Goal: Information Seeking & Learning: Learn about a topic

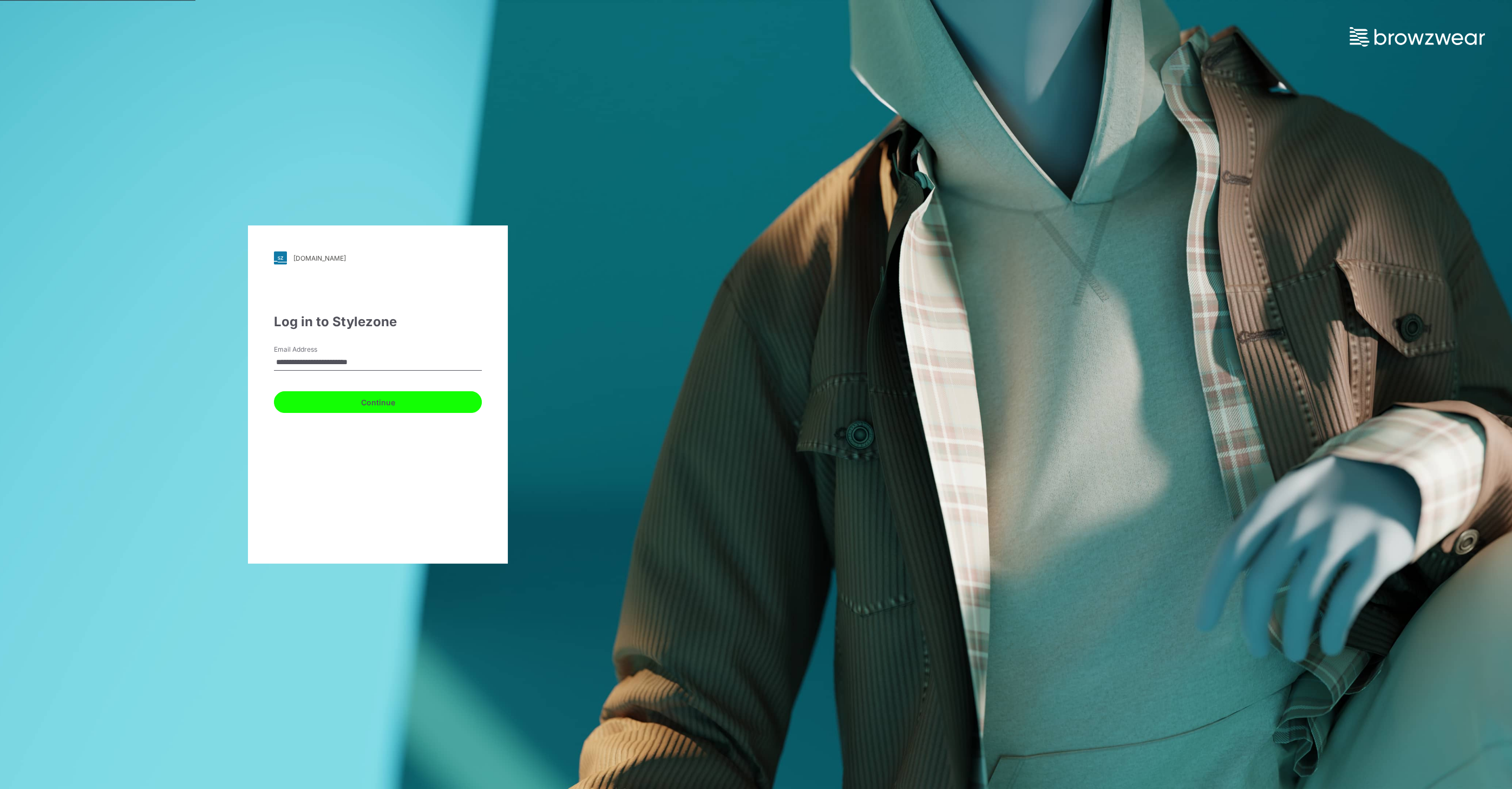
click at [399, 406] on button "Continue" at bounding box center [378, 402] width 208 height 22
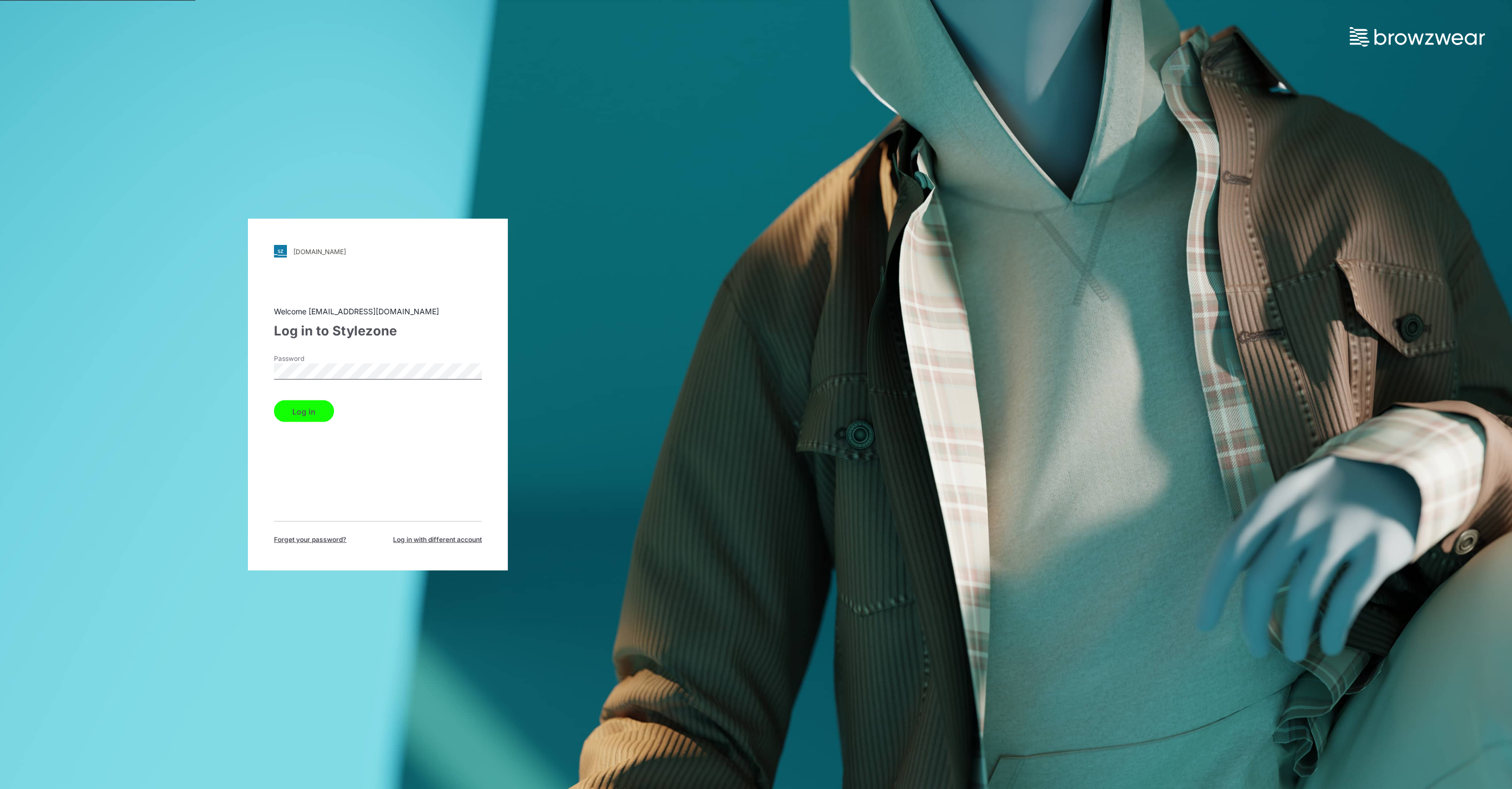
click at [308, 409] on button "Log in" at bounding box center [304, 411] width 60 height 22
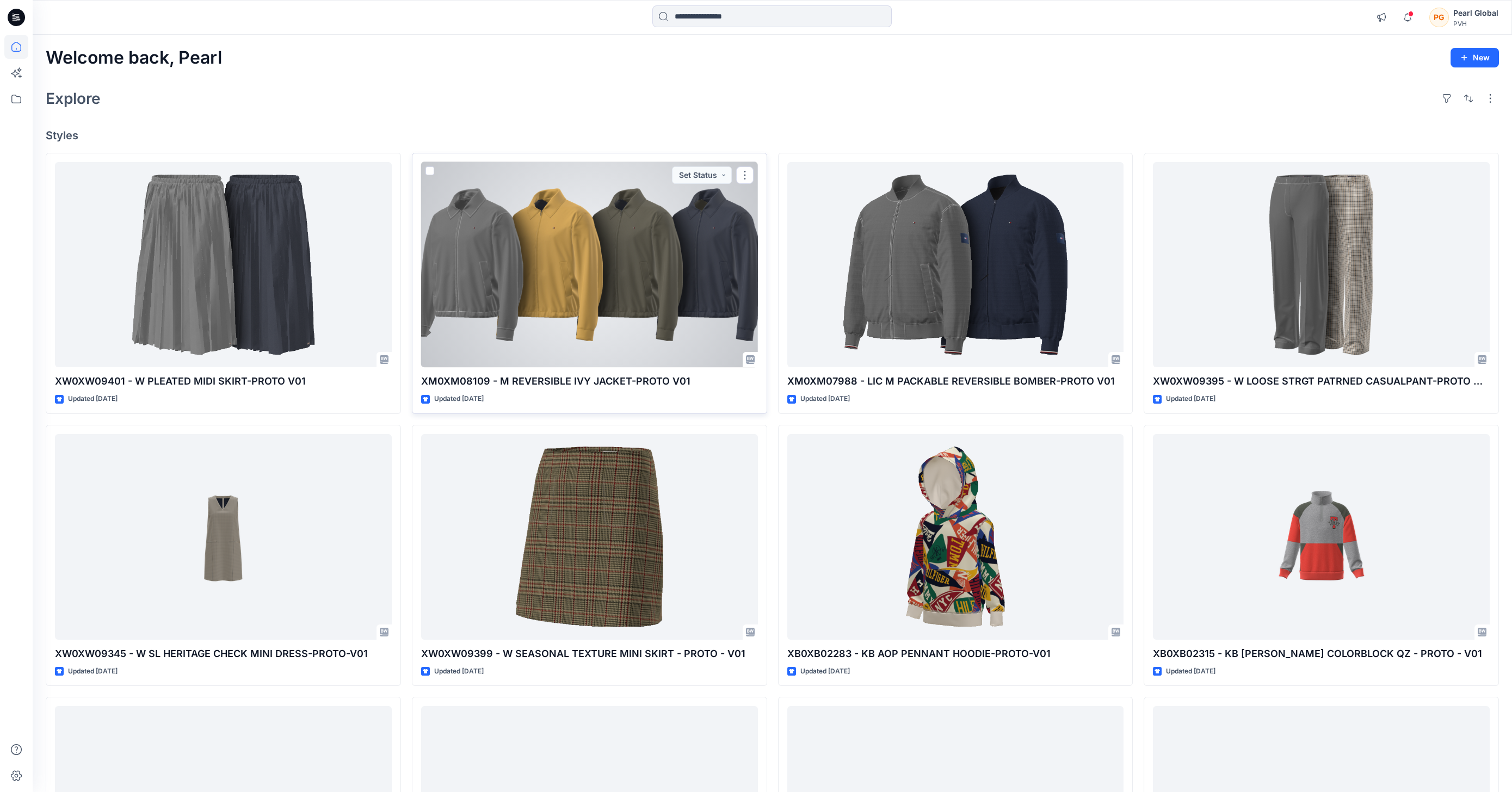
click at [628, 307] on div at bounding box center [589, 265] width 337 height 206
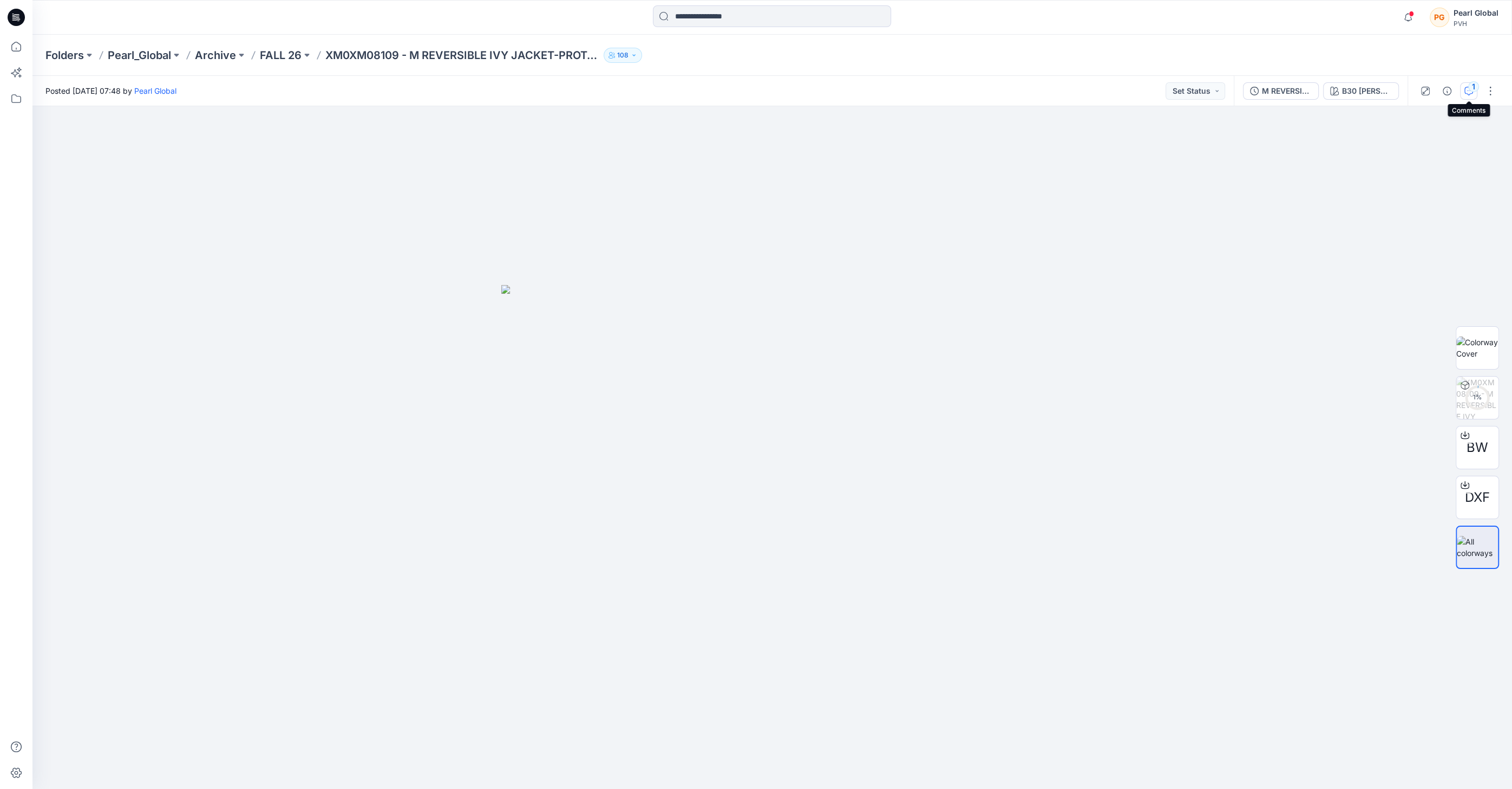
click at [1470, 92] on icon "button" at bounding box center [1469, 91] width 9 height 9
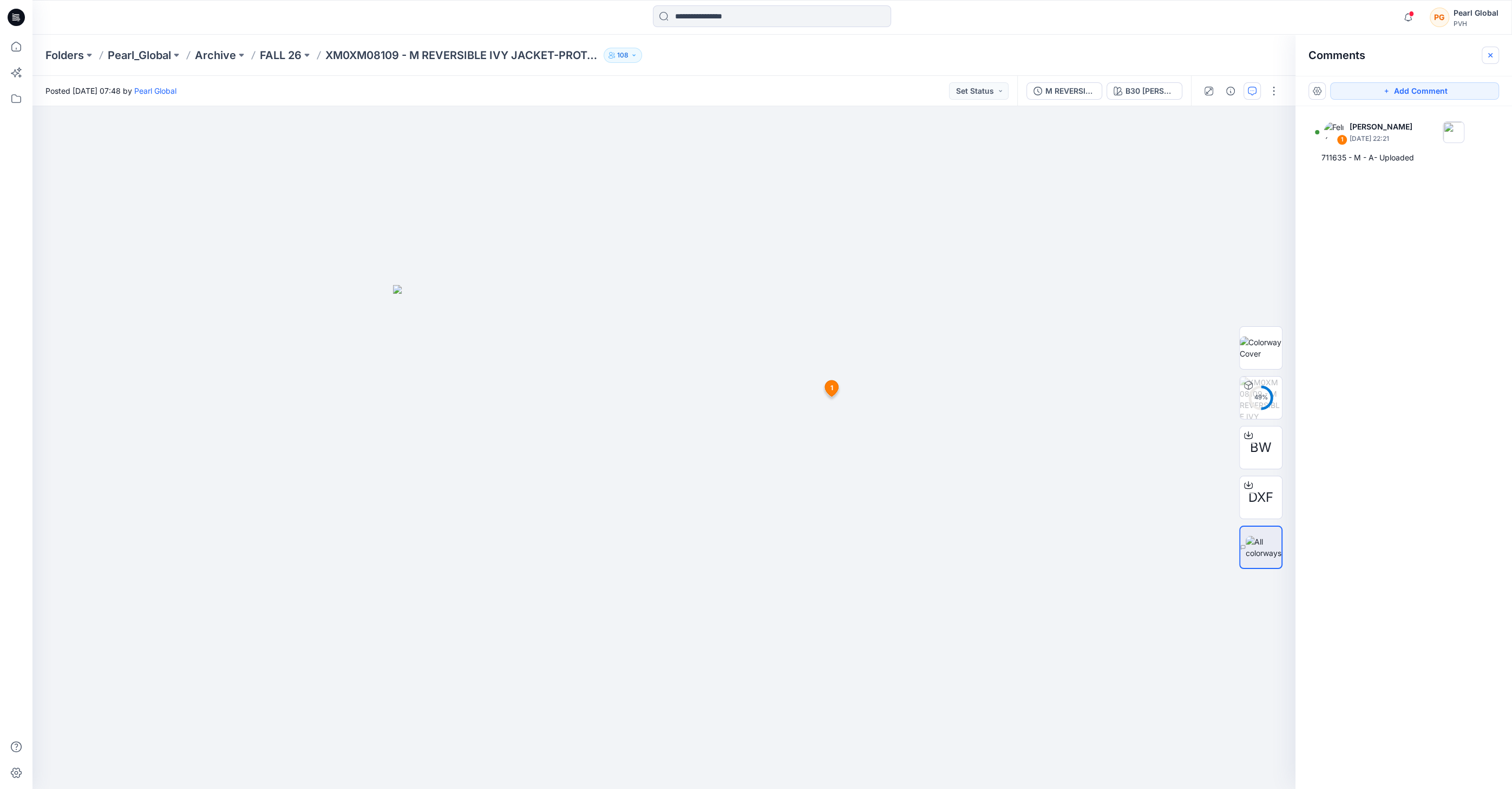
click at [1488, 52] on icon "button" at bounding box center [1491, 56] width 9 height 9
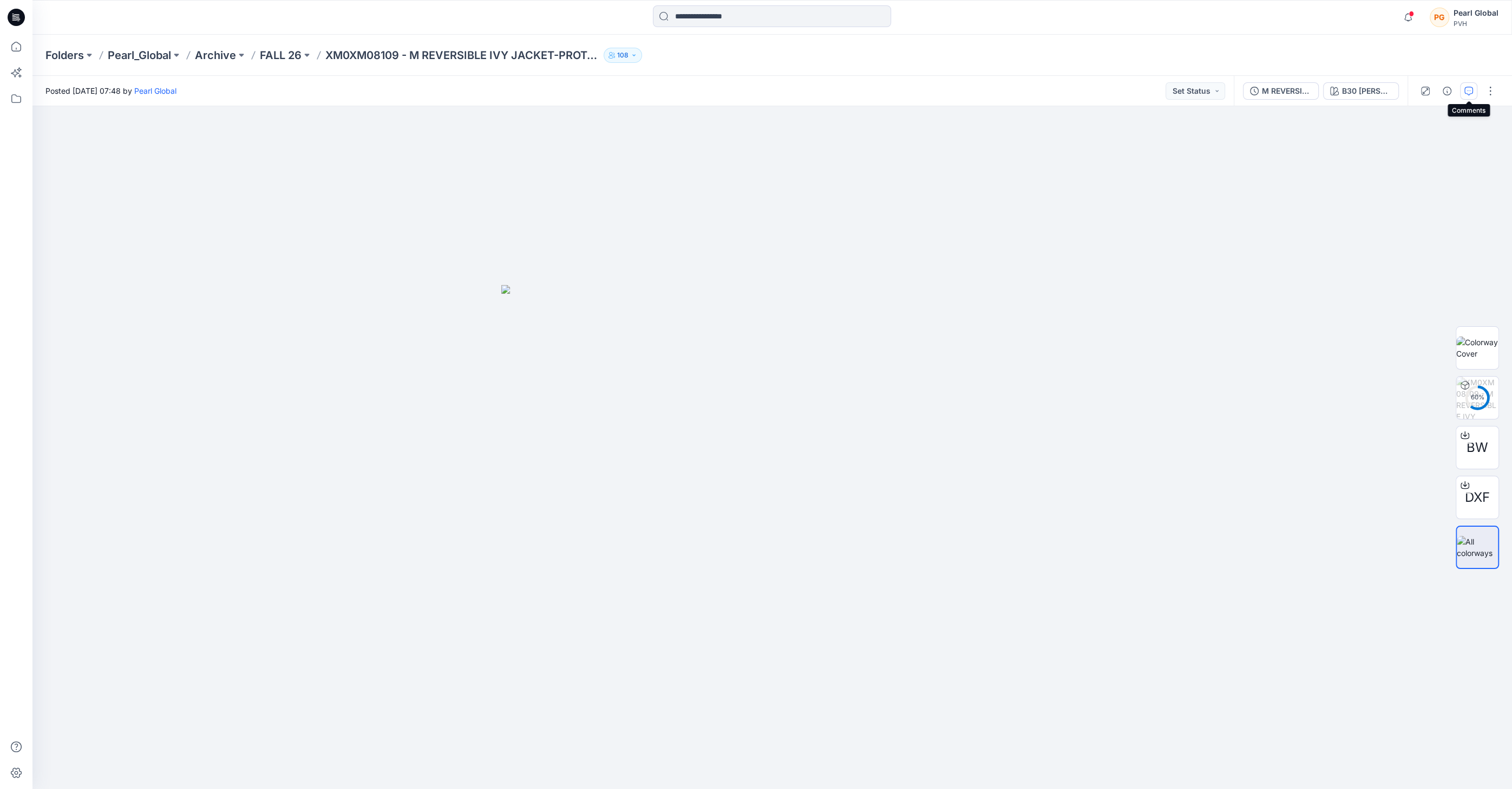
click at [1471, 86] on icon "button" at bounding box center [1469, 91] width 9 height 9
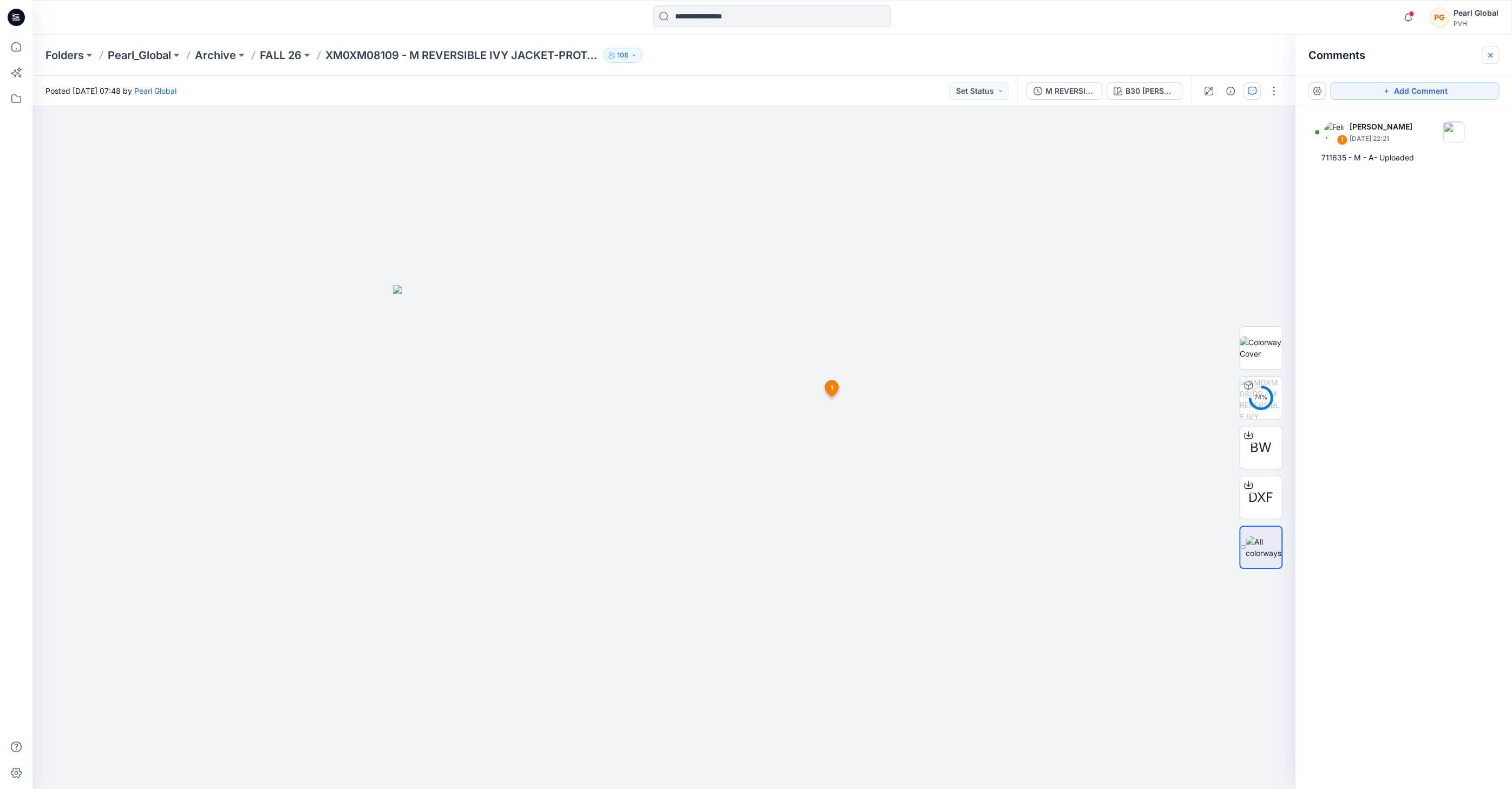
click at [1496, 57] on button "button" at bounding box center [1491, 56] width 18 height 18
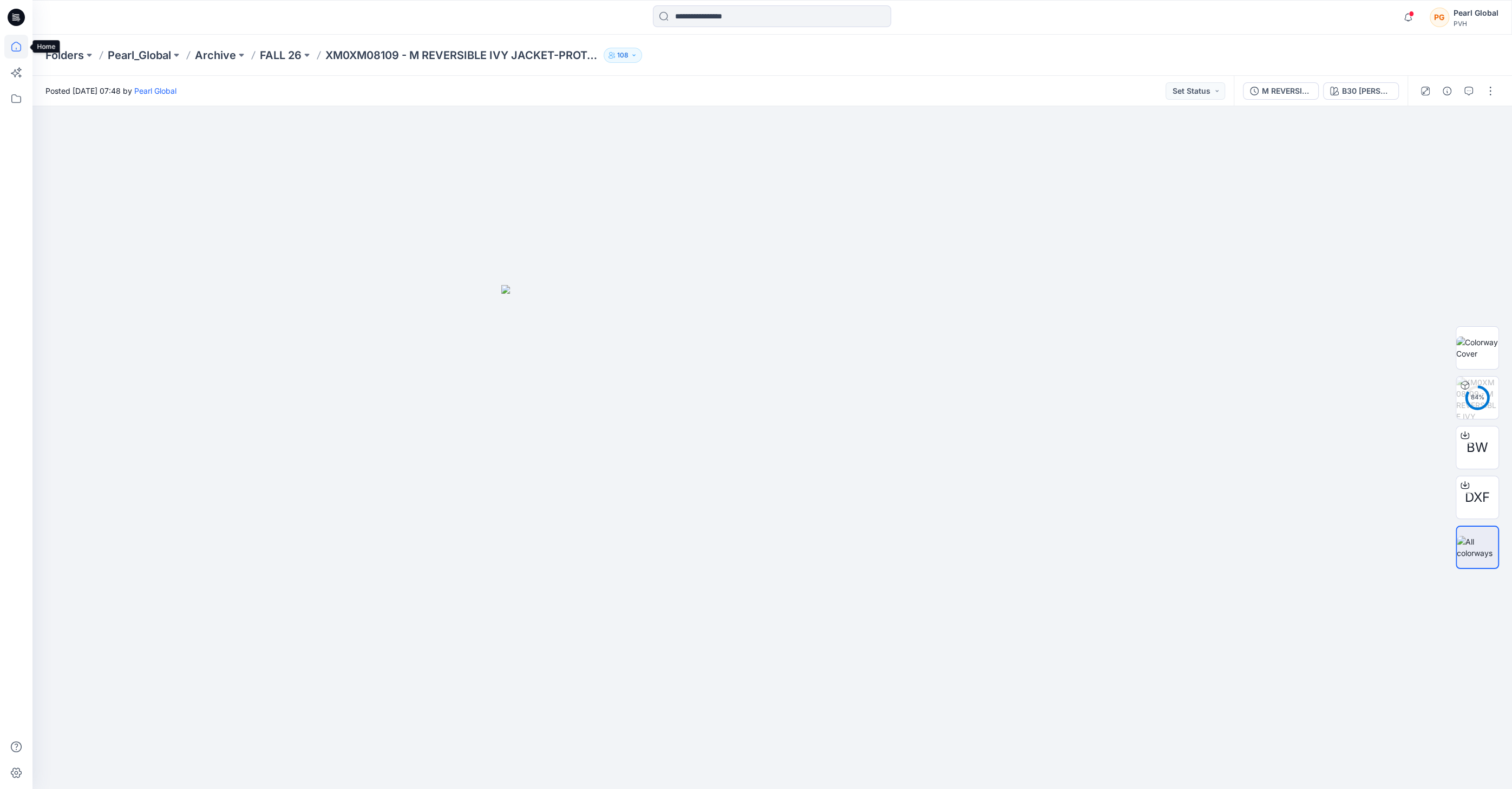
click at [18, 48] on icon at bounding box center [16, 46] width 24 height 24
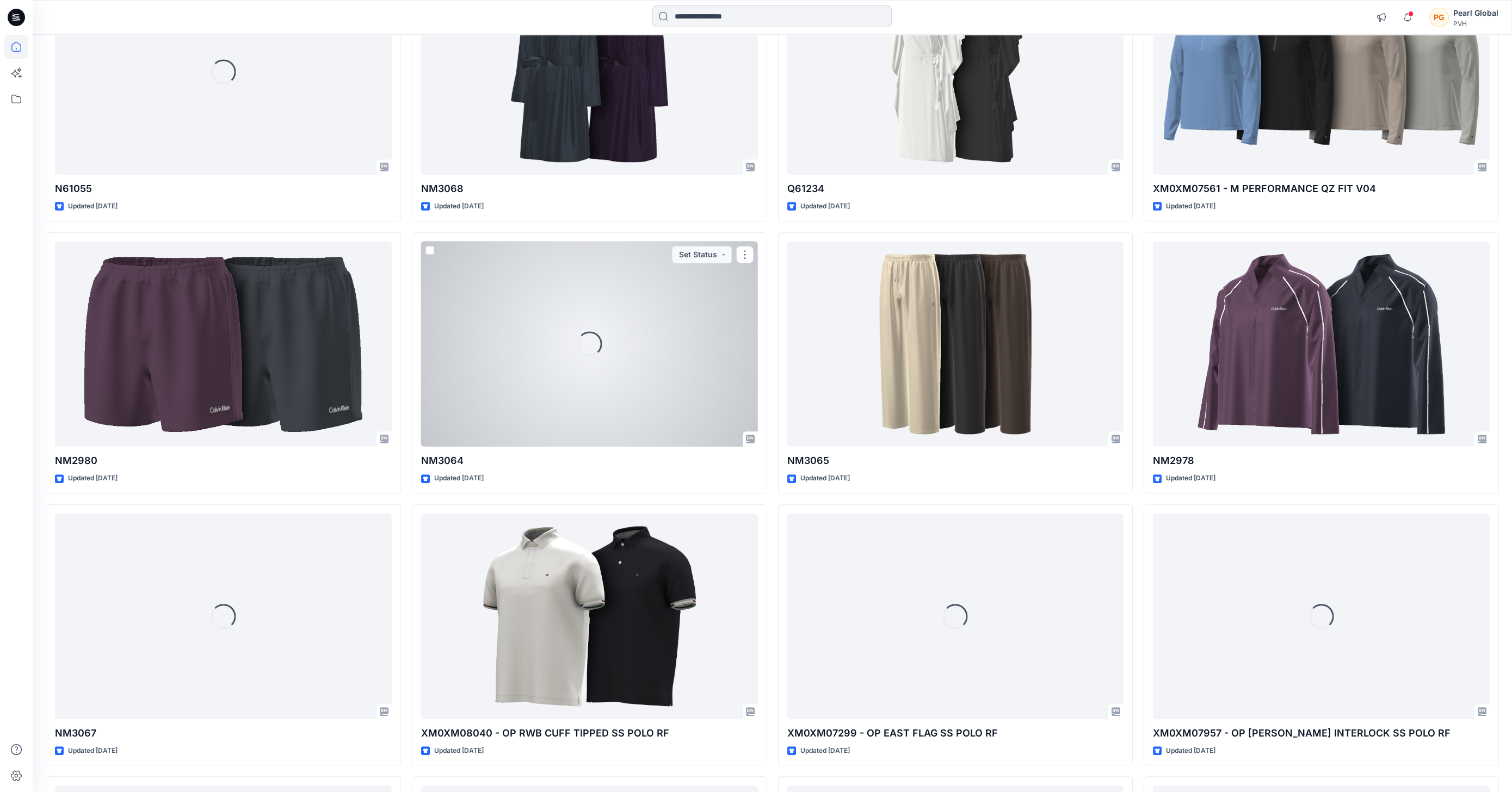
scroll to position [2442, 0]
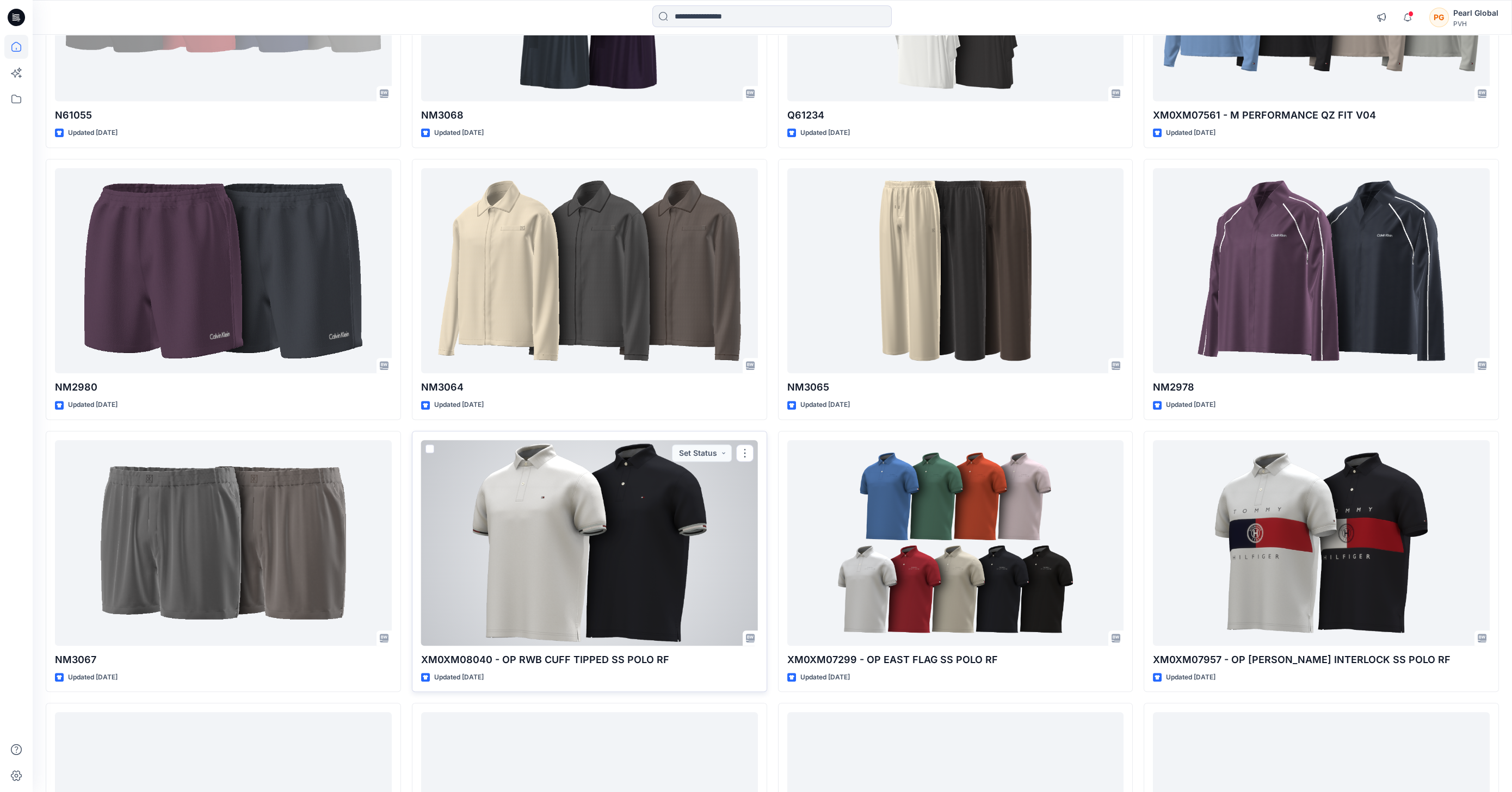
click at [682, 512] on div at bounding box center [589, 543] width 337 height 206
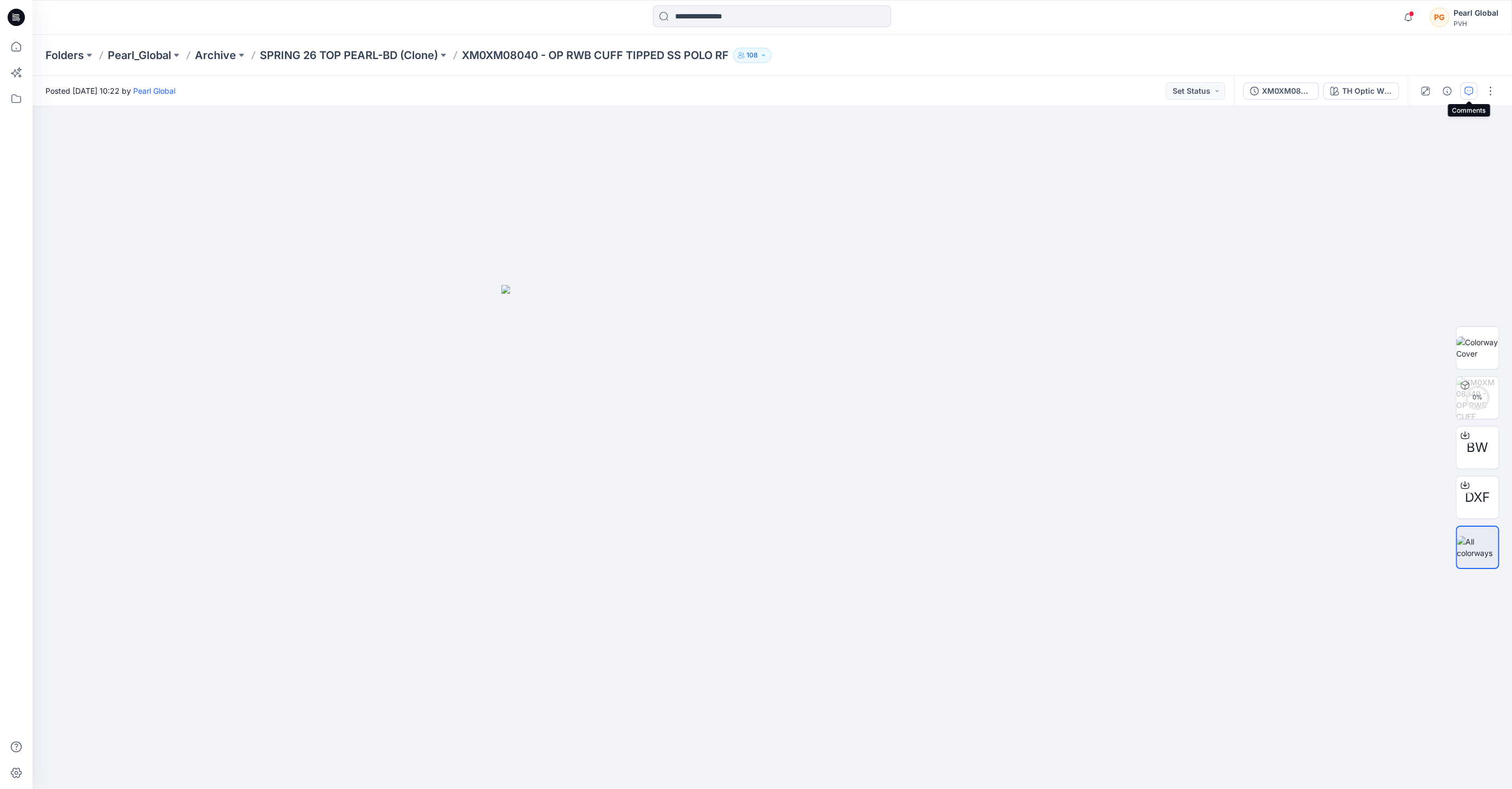
click at [1471, 87] on icon "button" at bounding box center [1469, 91] width 9 height 9
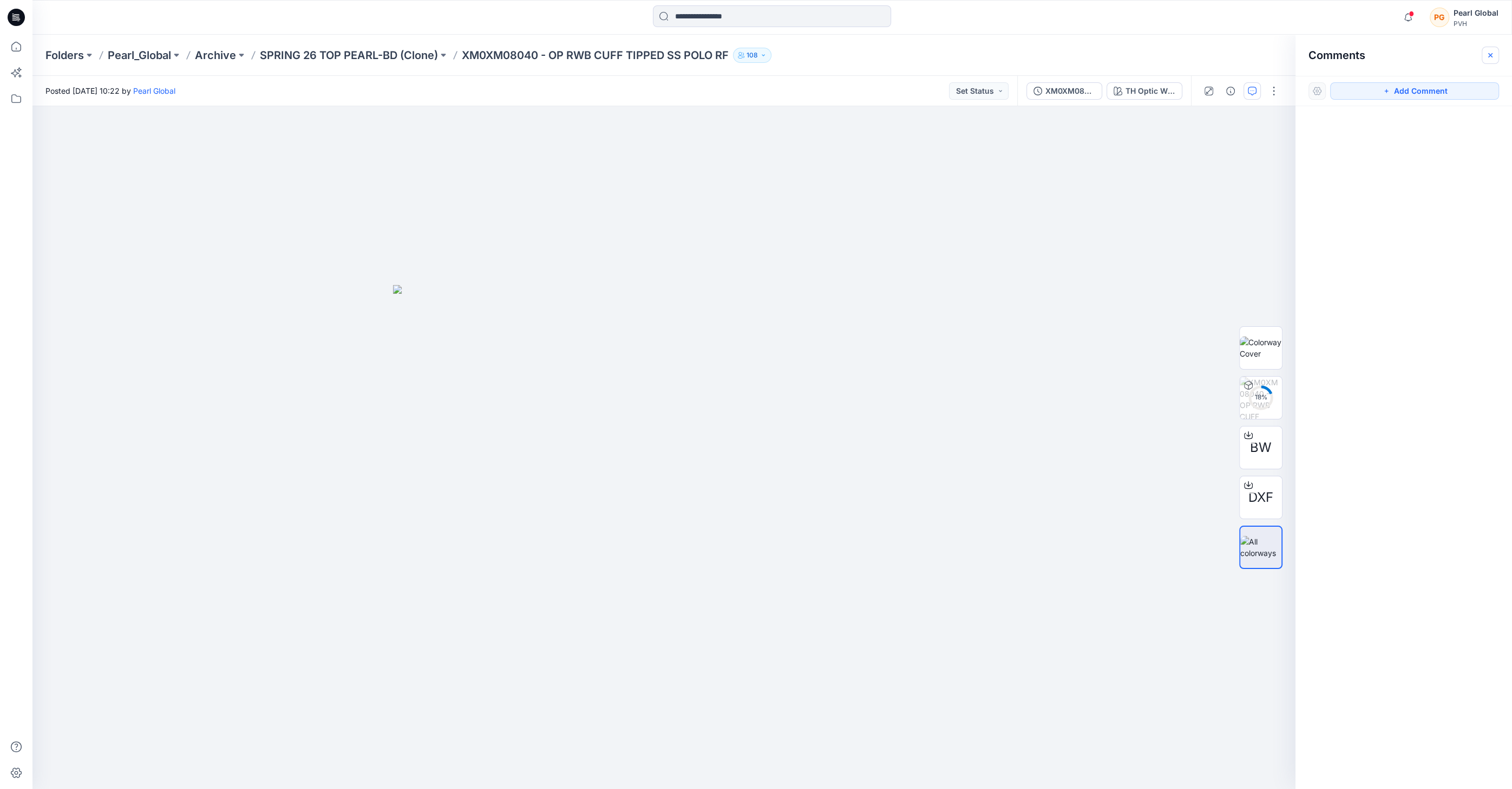
click at [1493, 56] on icon "button" at bounding box center [1491, 56] width 9 height 9
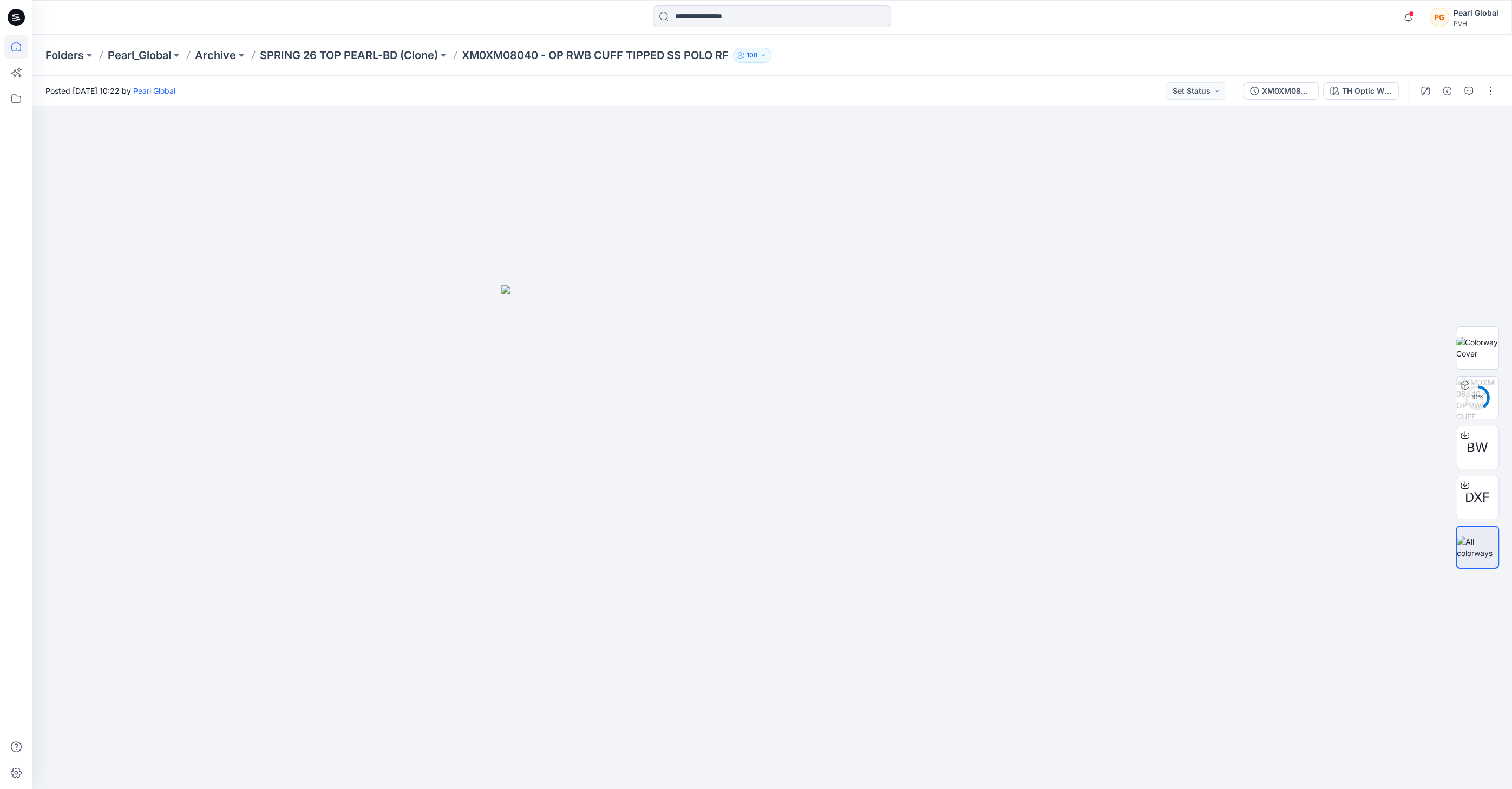
click at [19, 47] on icon at bounding box center [16, 46] width 24 height 24
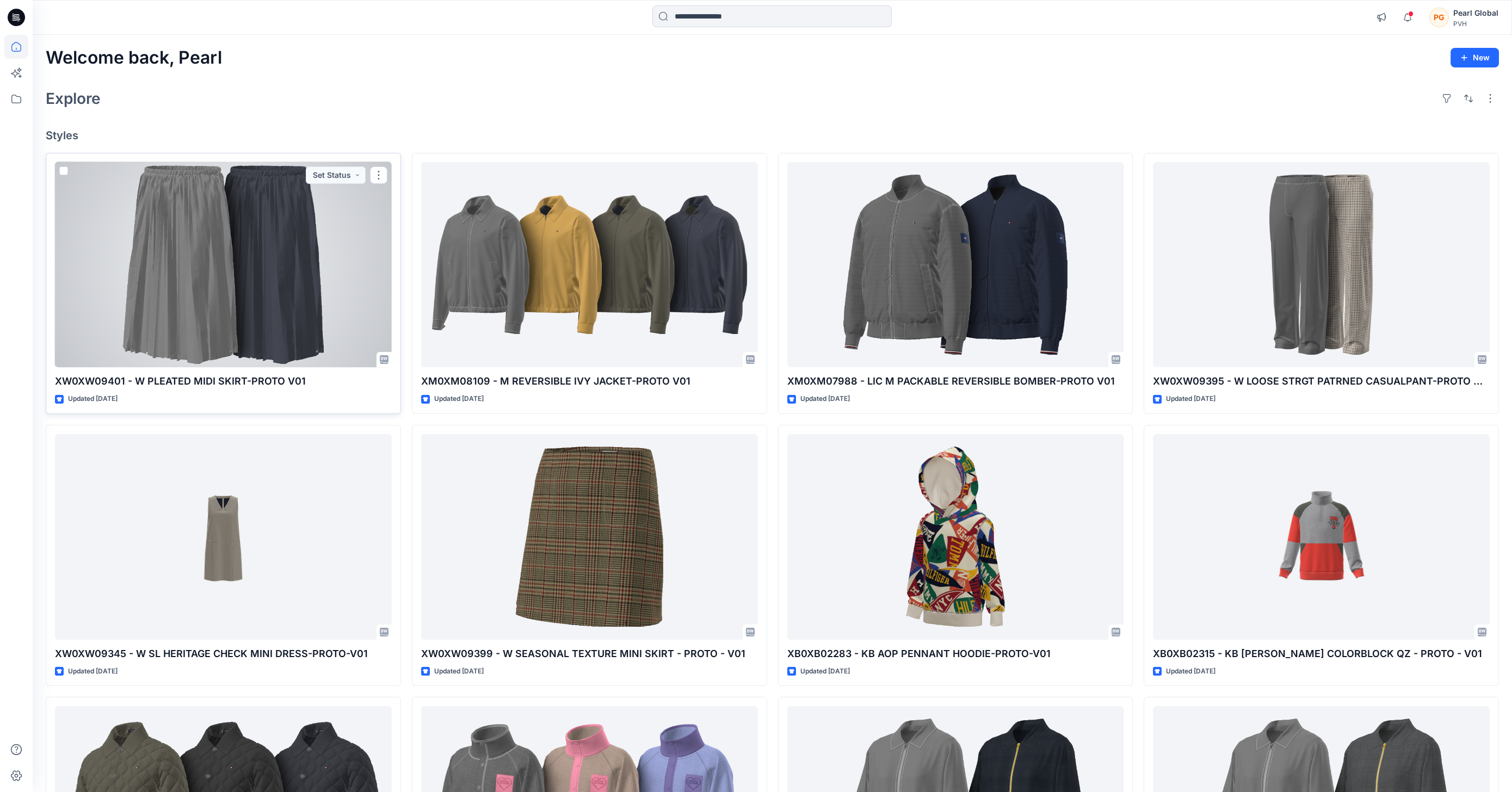
click at [222, 268] on div at bounding box center [223, 265] width 337 height 206
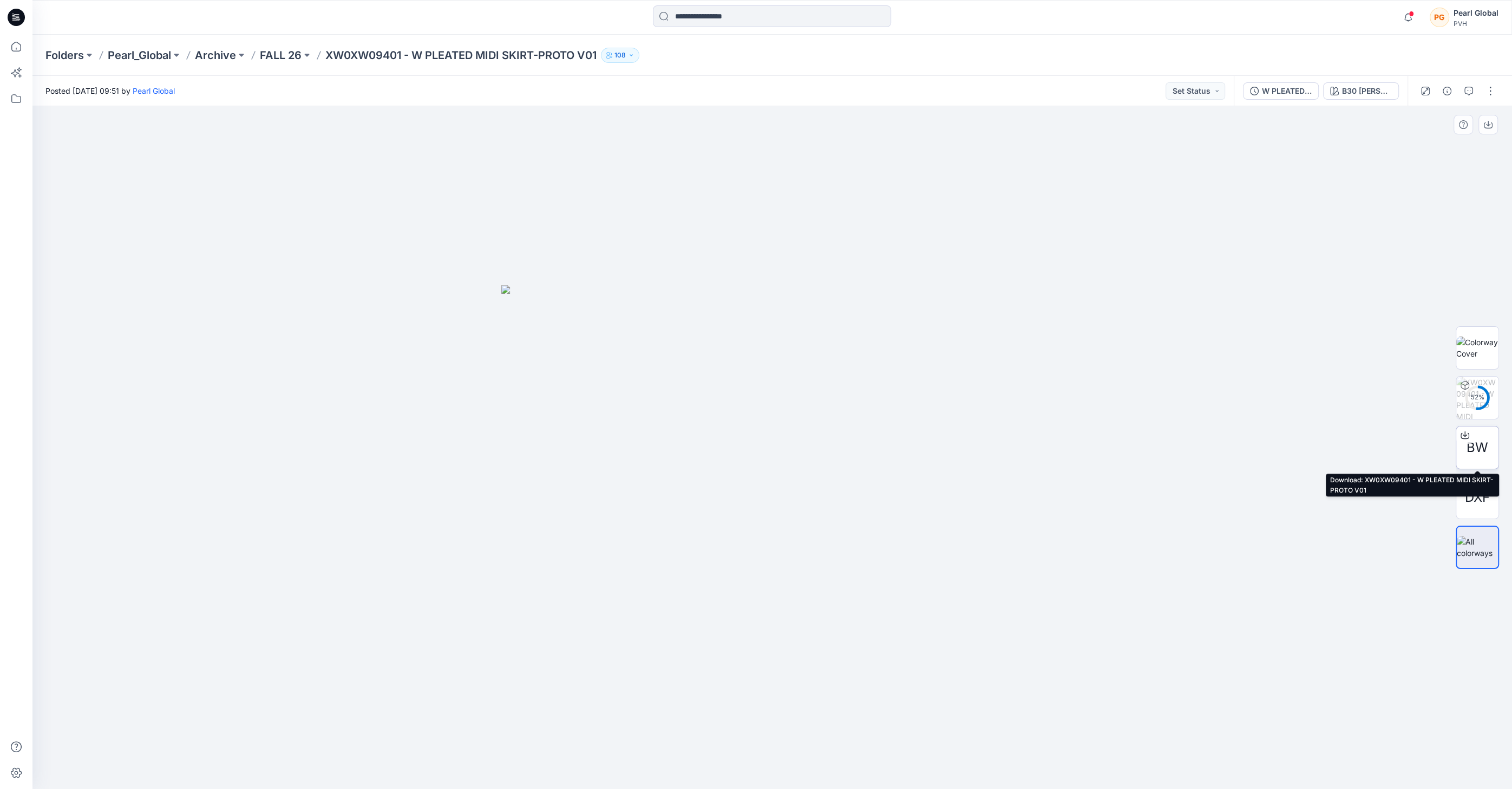
click at [1485, 449] on span "BW" at bounding box center [1478, 447] width 22 height 19
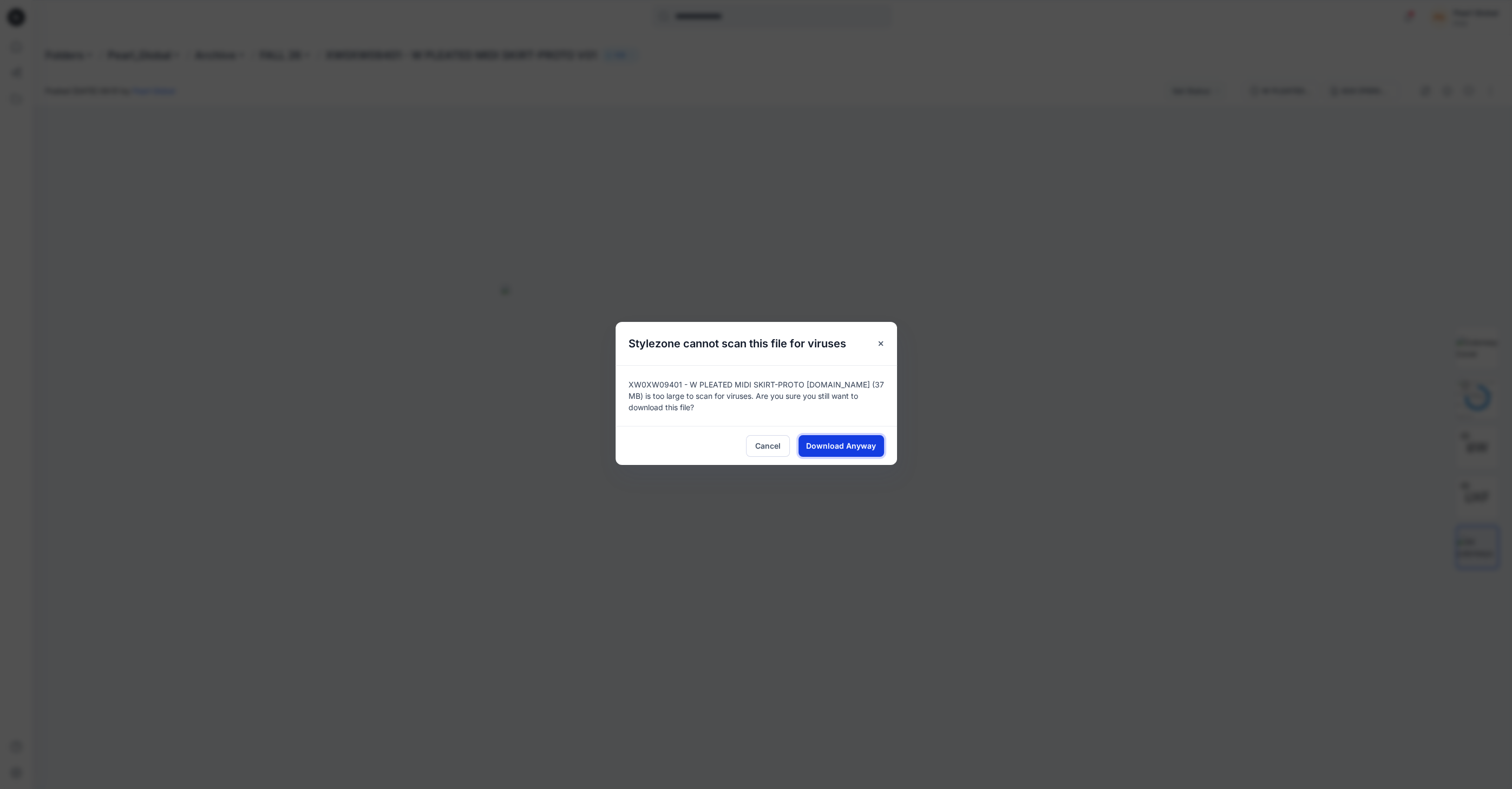
click at [833, 453] on button "Download Anyway" at bounding box center [841, 446] width 86 height 22
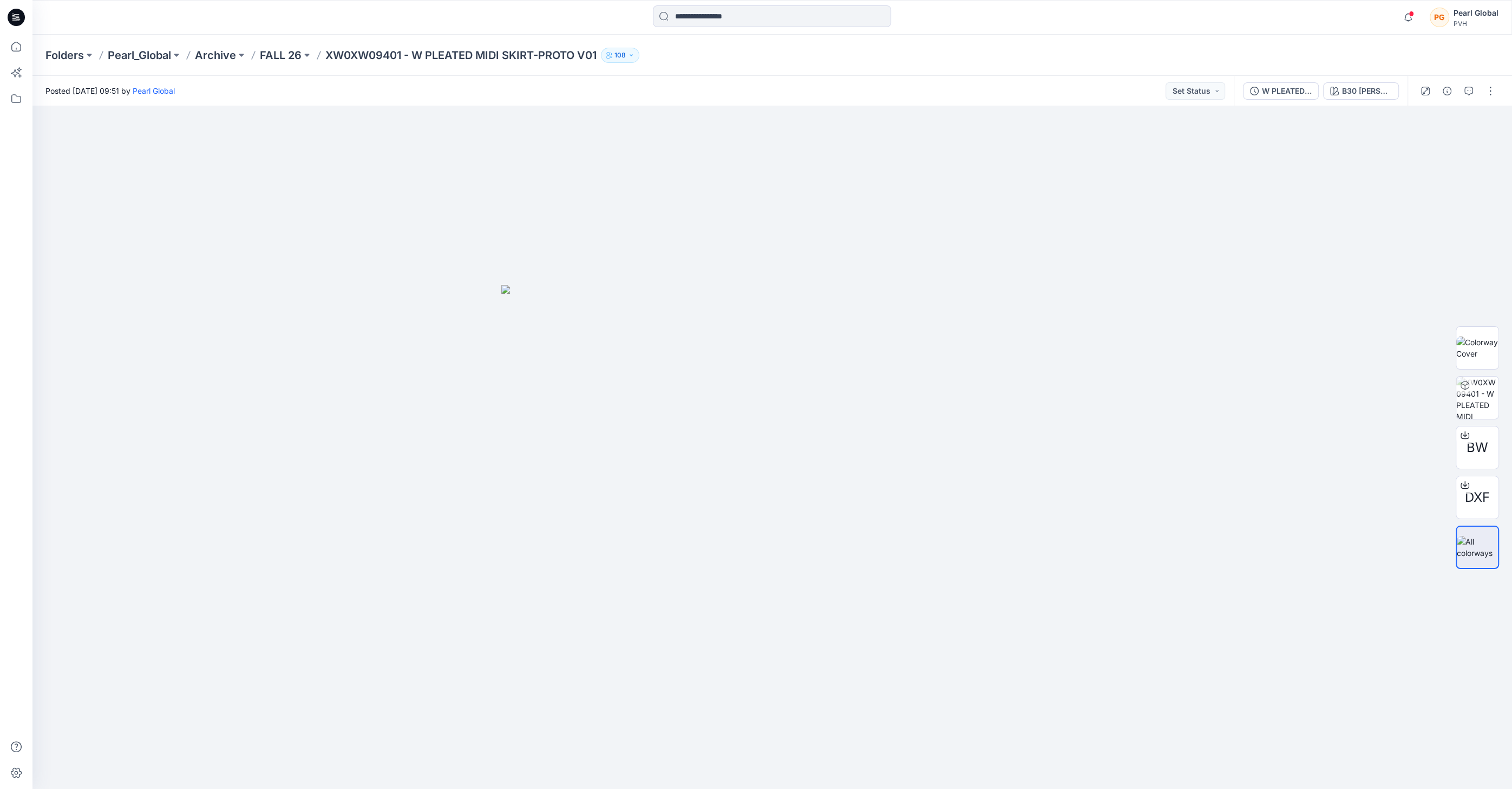
click at [1049, 61] on div "Folders Pearl_Global Archive FALL 26 XW0XW09401 - W PLEATED MIDI SKIRT-PROTO V0…" at bounding box center [730, 55] width 1369 height 15
click at [1478, 542] on img at bounding box center [1478, 547] width 41 height 23
click at [27, 46] on icon at bounding box center [16, 46] width 24 height 24
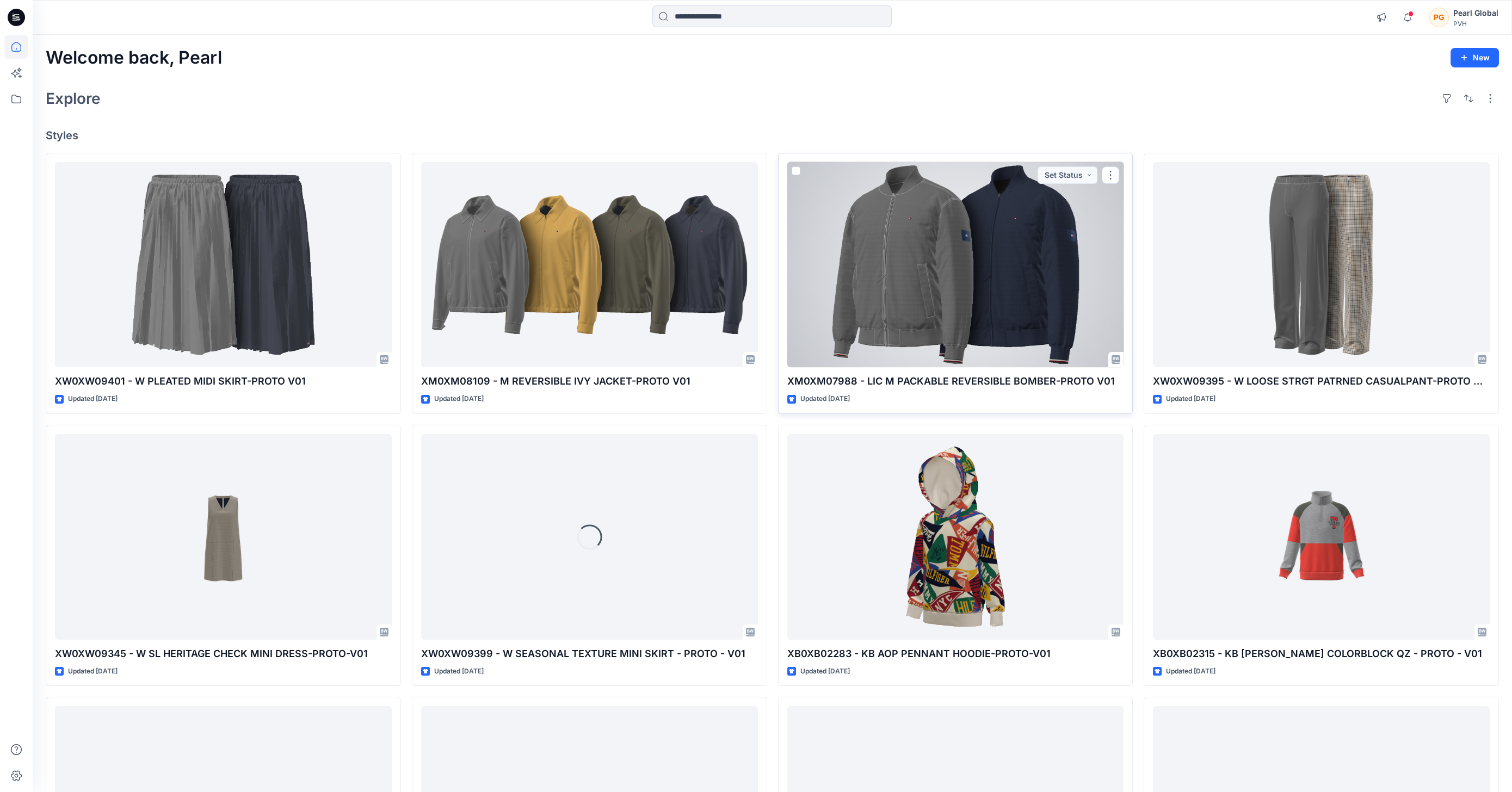
click at [985, 238] on div at bounding box center [955, 265] width 337 height 206
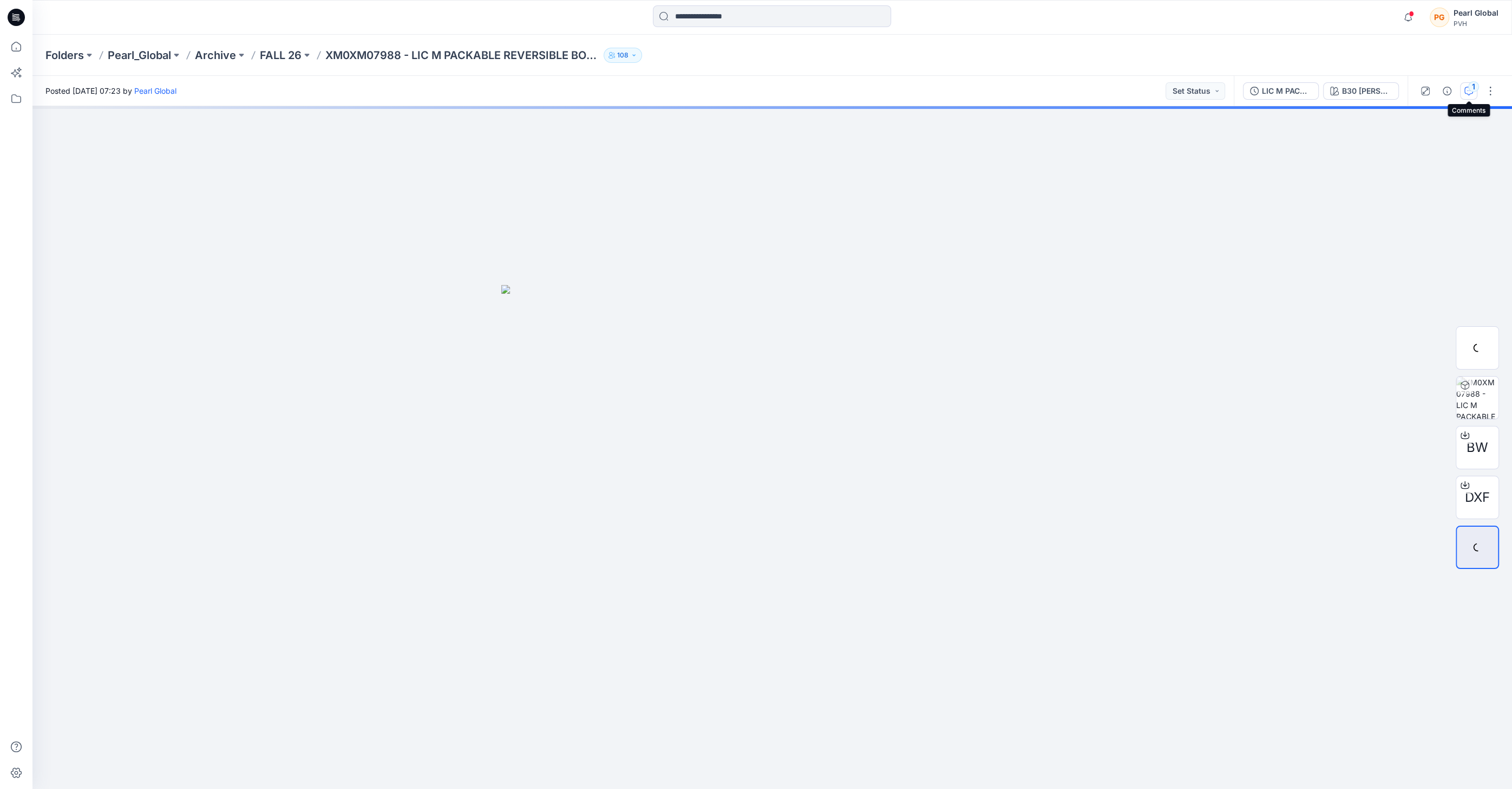
click at [1464, 88] on icon "button" at bounding box center [1469, 91] width 9 height 9
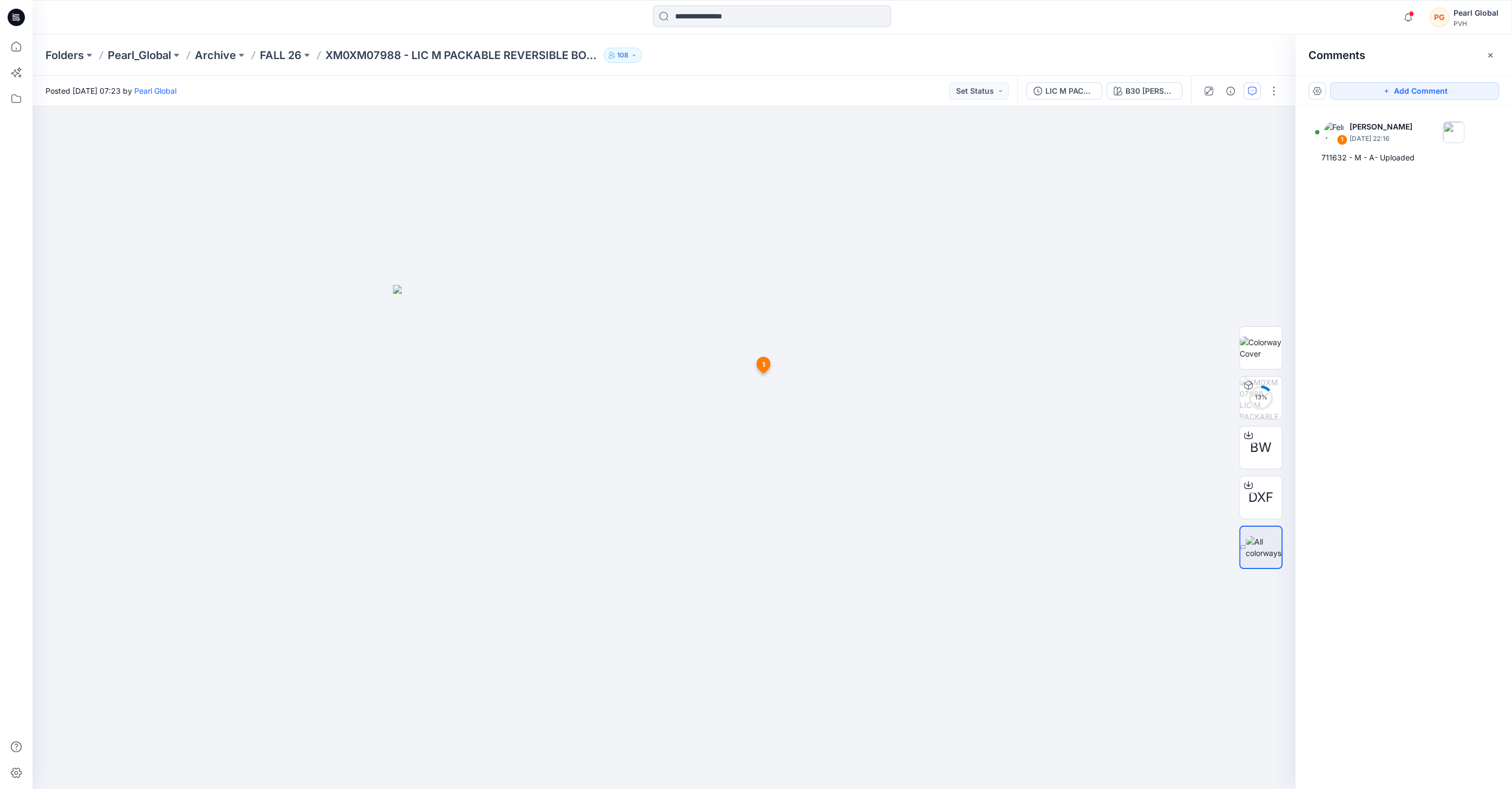
click at [32, 48] on div at bounding box center [16, 394] width 33 height 789
click at [19, 47] on icon at bounding box center [16, 46] width 24 height 24
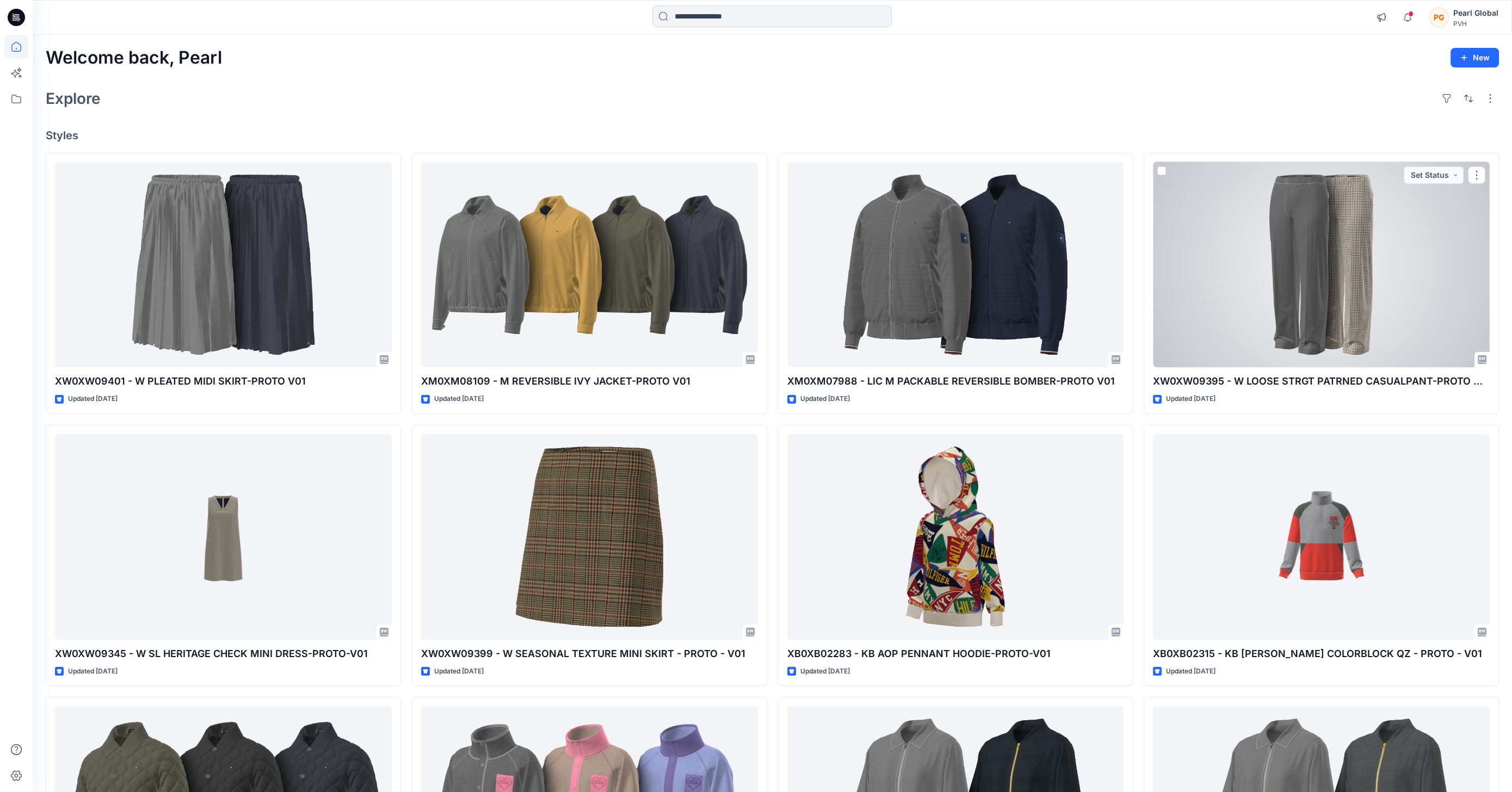
click at [1262, 340] on div at bounding box center [1321, 265] width 337 height 206
